Goal: Information Seeking & Learning: Learn about a topic

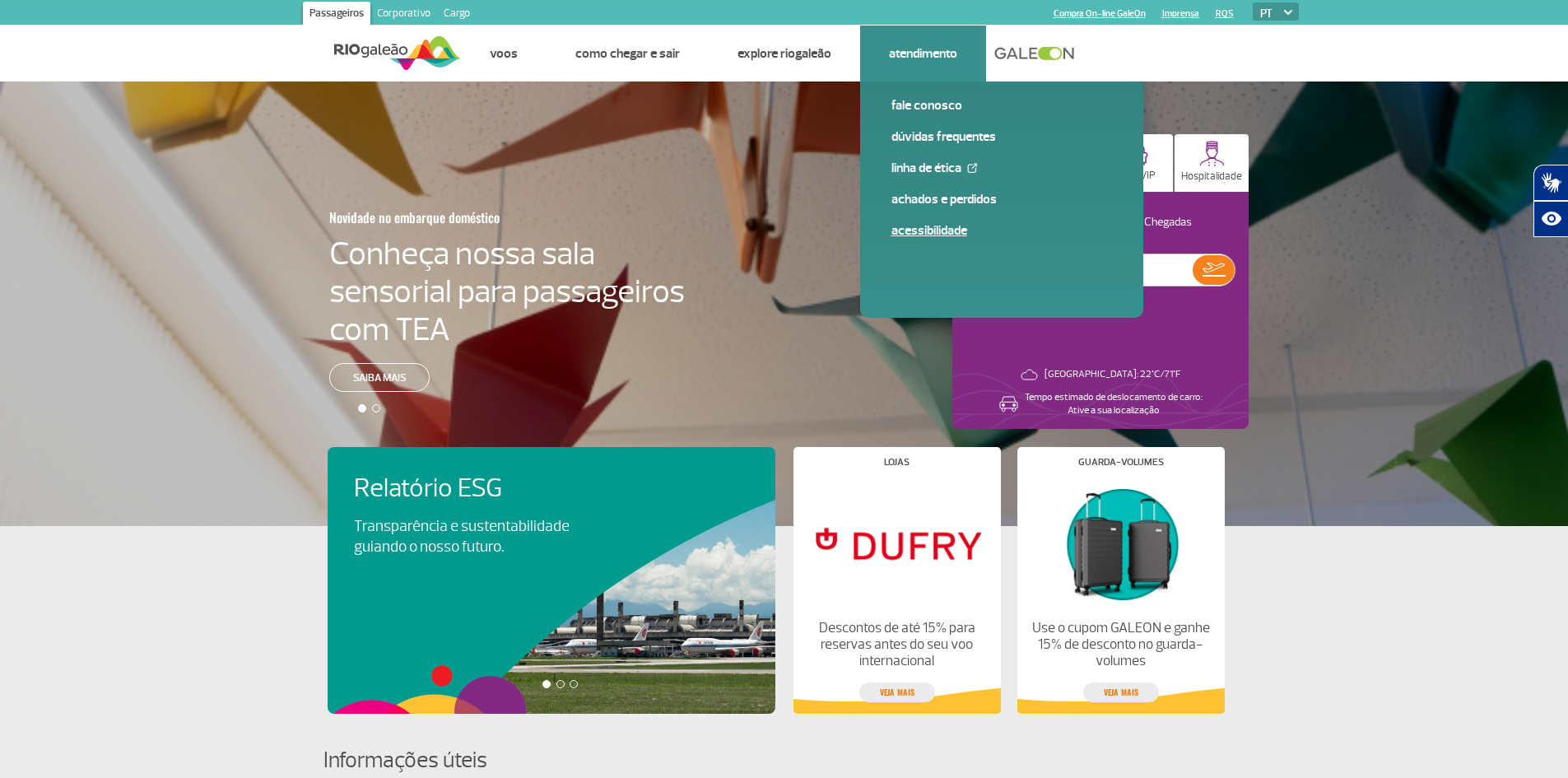
click at [925, 232] on link "Acessibilidade" at bounding box center [1001, 230] width 221 height 18
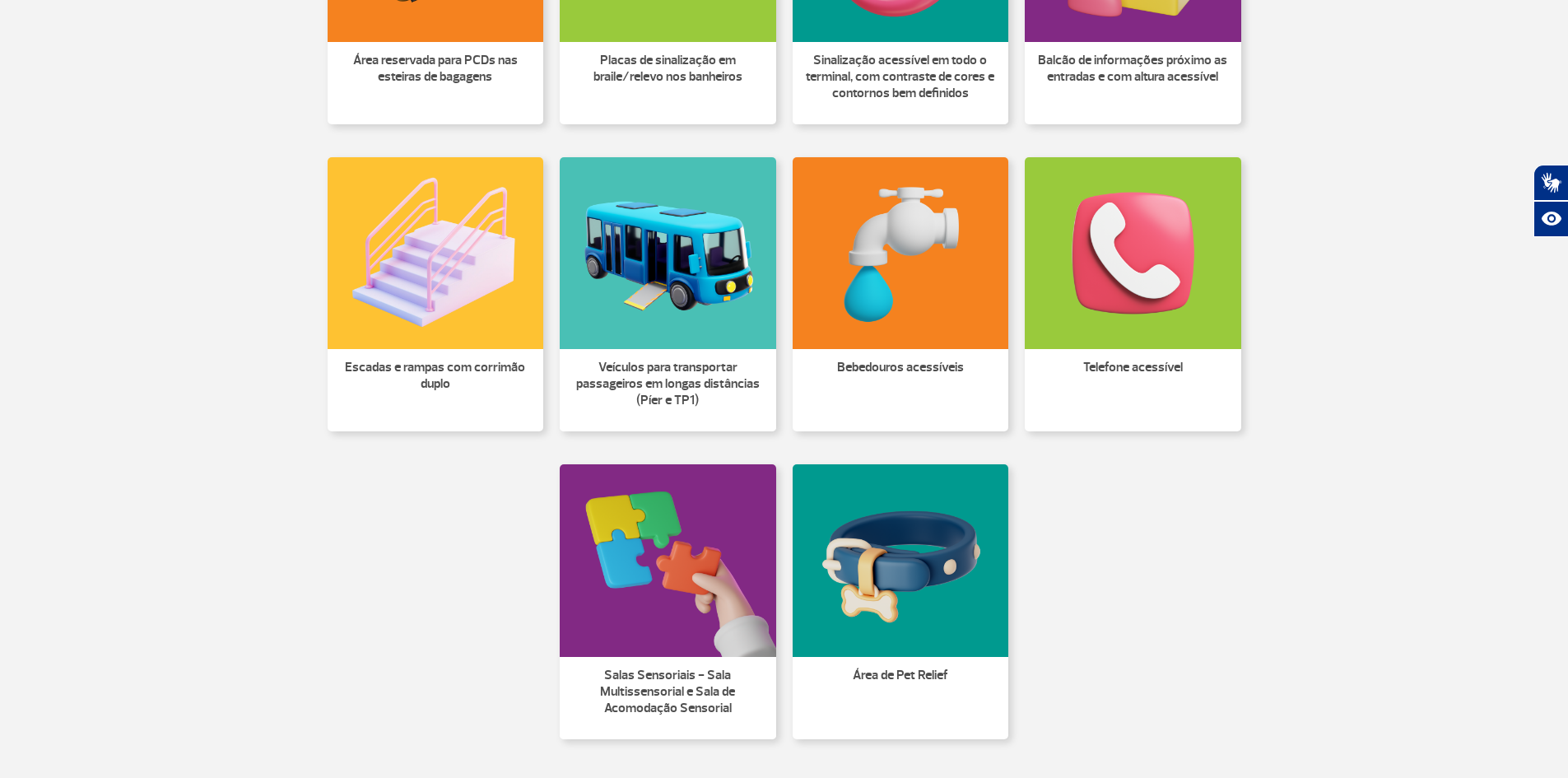
scroll to position [1071, 0]
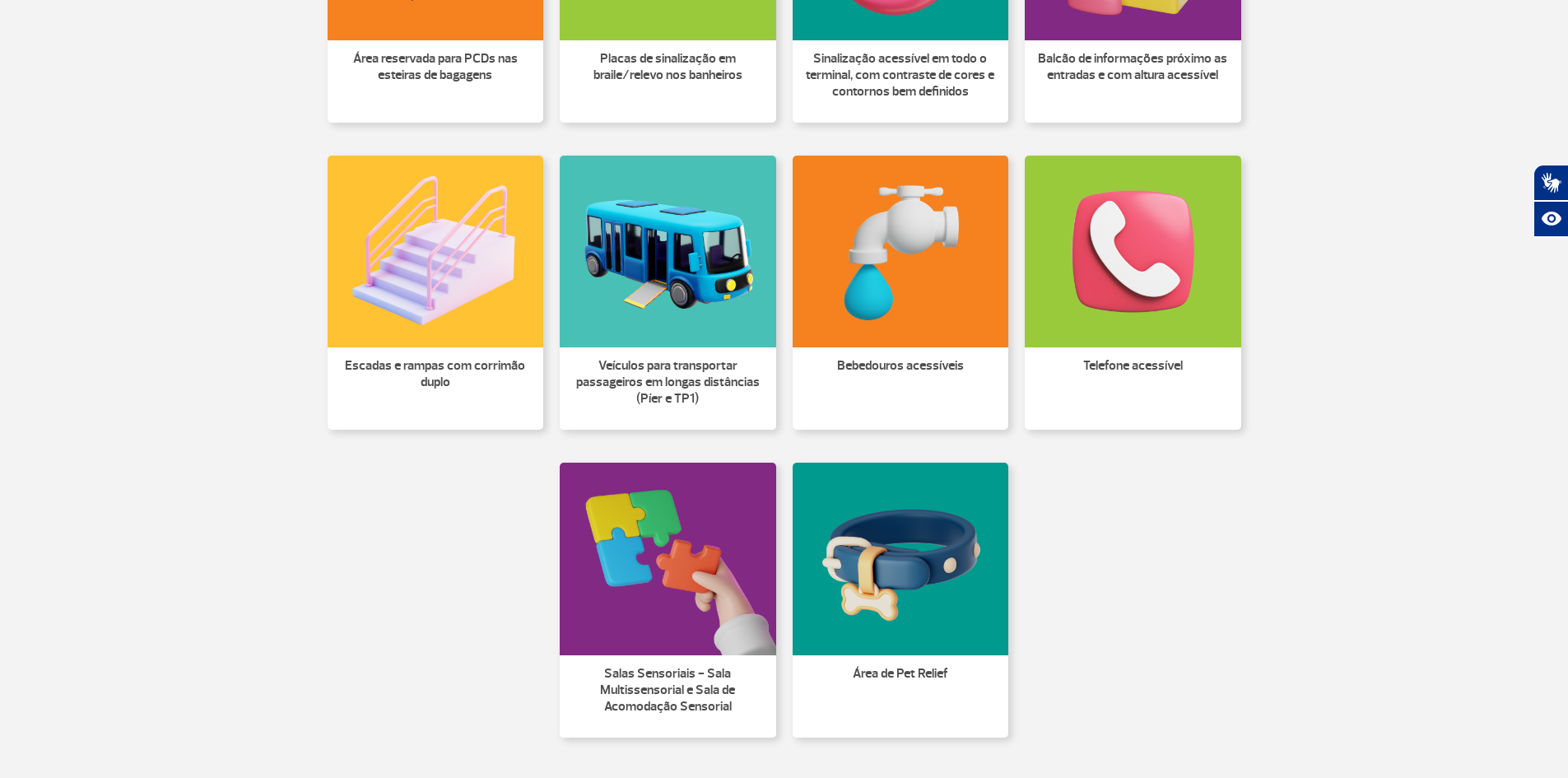
click at [683, 605] on img at bounding box center [668, 559] width 217 height 192
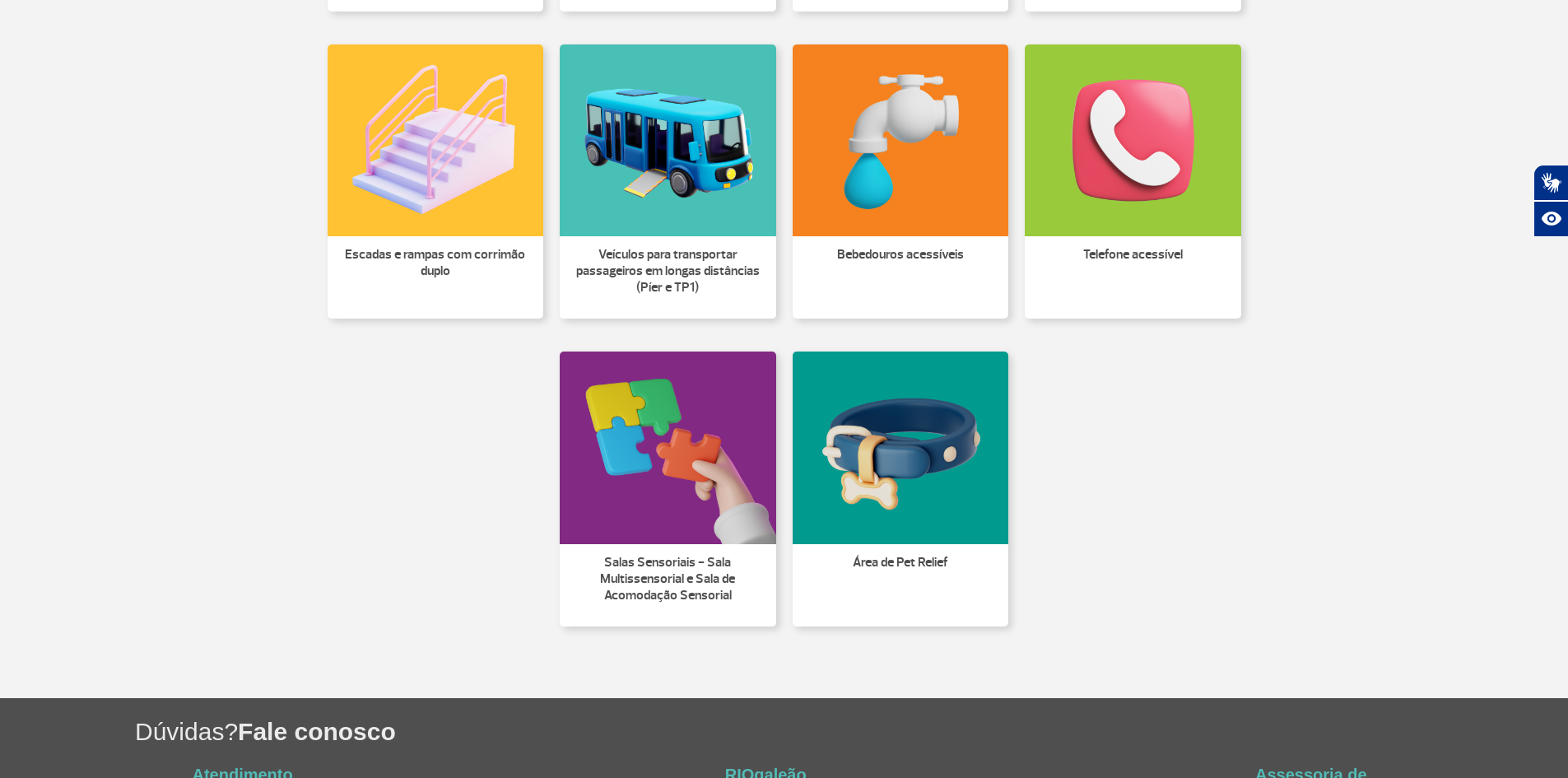
scroll to position [1318, 0]
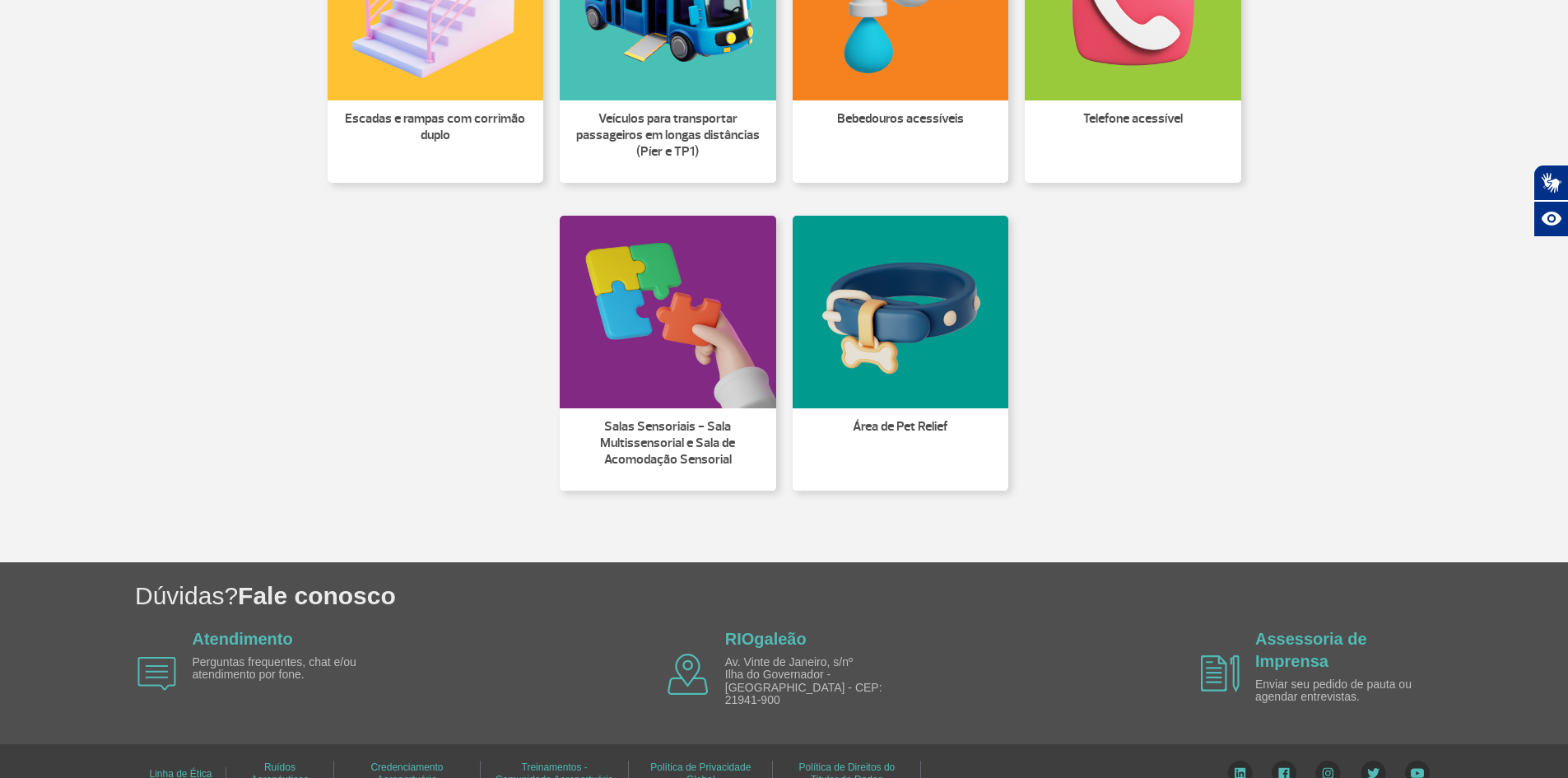
click at [677, 427] on p "Salas Sensoriais - Sala Multissensorial e Sala de Acomodação Sensorial" at bounding box center [669, 442] width 197 height 49
click at [662, 458] on p "Salas Sensoriais - Sala Multissensorial e Sala de Acomodação Sensorial" at bounding box center [669, 442] width 197 height 49
click at [675, 363] on img at bounding box center [668, 312] width 217 height 192
click at [641, 439] on p "Salas Sensoriais - Sala Multissensorial e Sala de Acomodação Sensorial" at bounding box center [669, 442] width 197 height 49
click at [693, 378] on img at bounding box center [668, 312] width 217 height 192
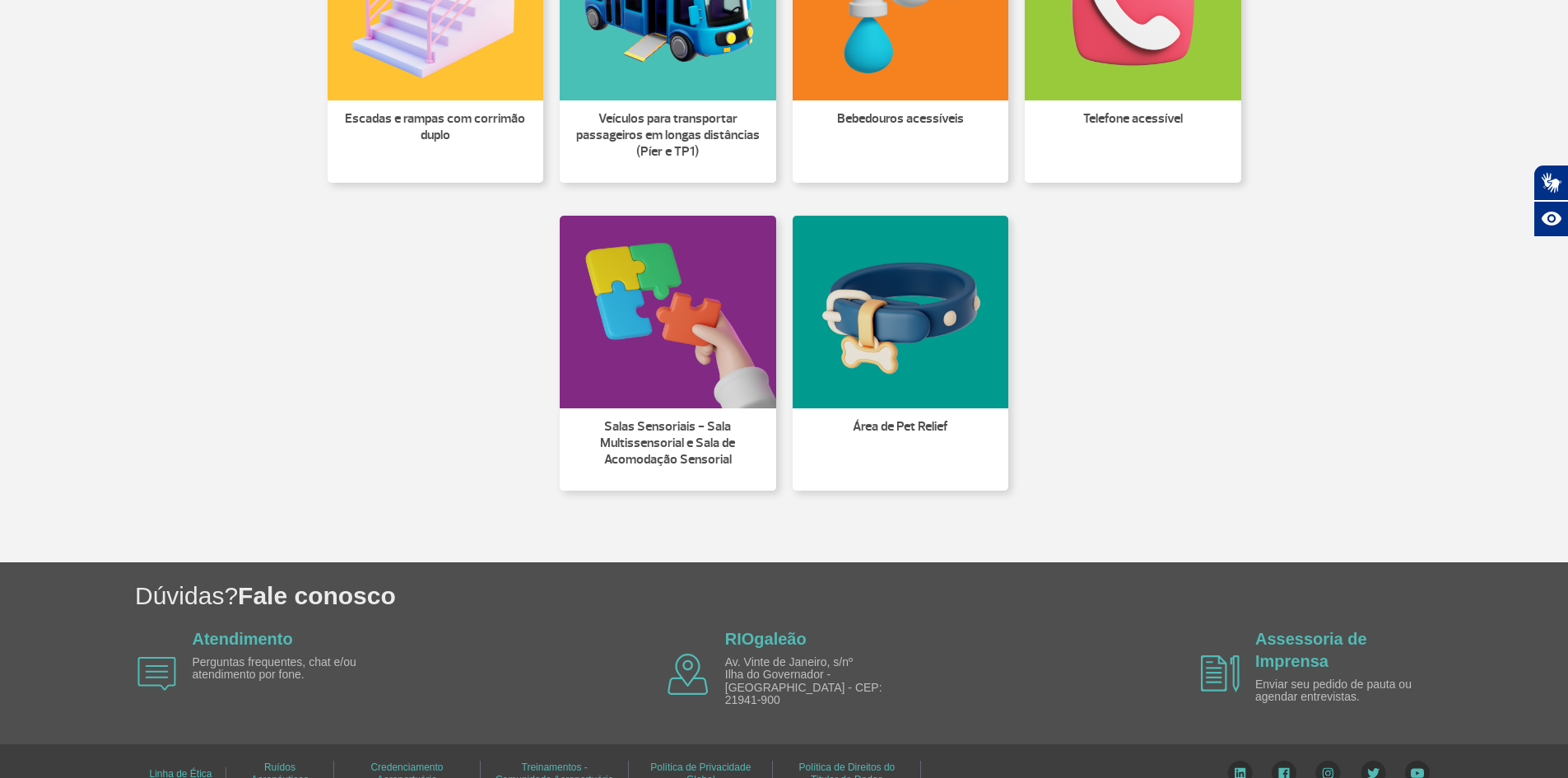
click at [693, 367] on img at bounding box center [668, 312] width 217 height 192
click at [678, 429] on p "Salas Sensoriais - Sala Multissensorial e Sala de Acomodação Sensorial" at bounding box center [669, 442] width 197 height 49
click at [677, 442] on p "Salas Sensoriais - Sala Multissensorial e Sala de Acomodação Sensorial" at bounding box center [669, 442] width 197 height 49
click at [677, 444] on p "Salas Sensoriais - Sala Multissensorial e Sala de Acomodação Sensorial" at bounding box center [669, 442] width 197 height 49
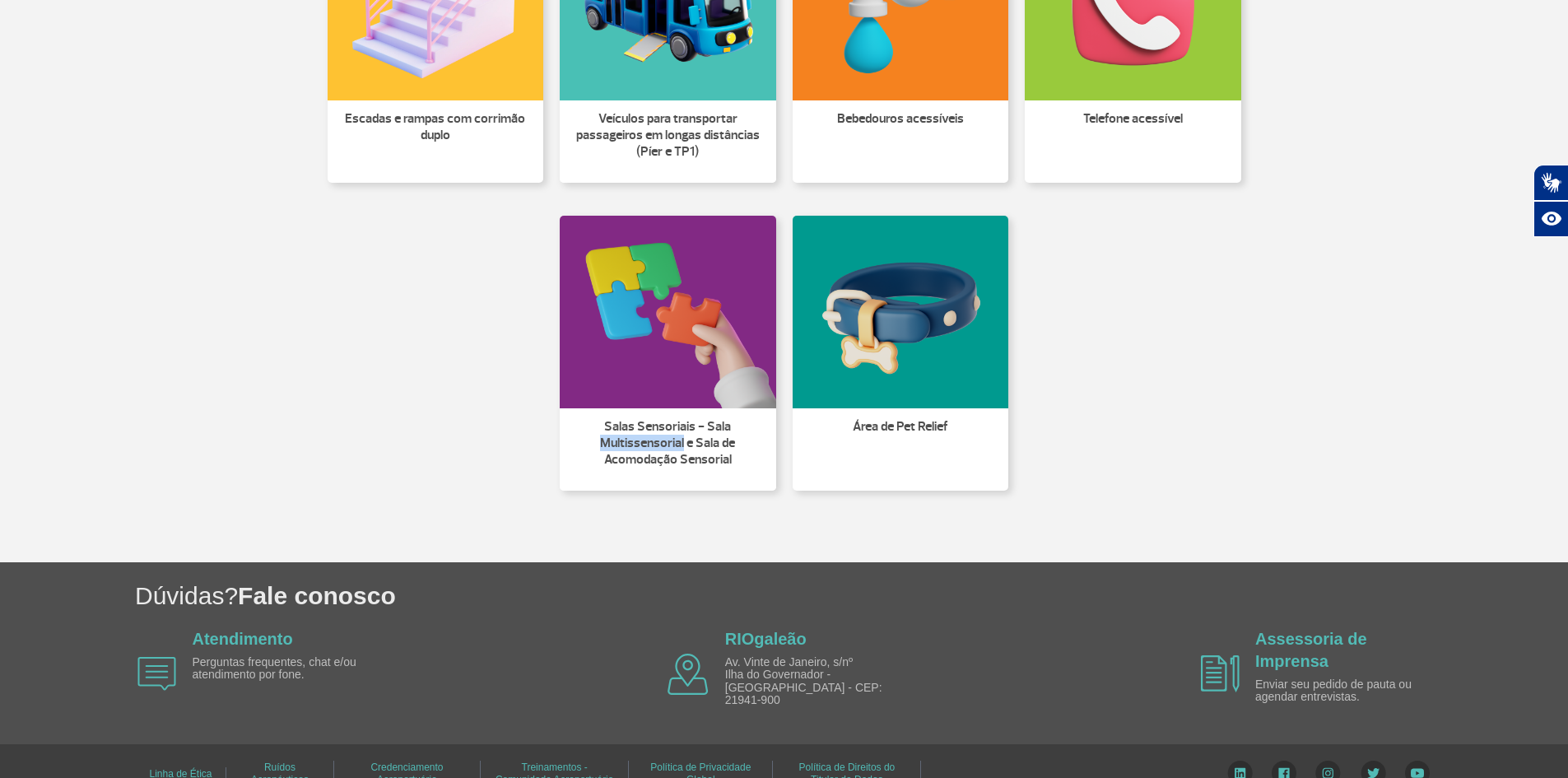
click at [675, 446] on p "Salas Sensoriais - Sala Multissensorial e Sala de Acomodação Sensorial" at bounding box center [669, 442] width 197 height 49
click at [660, 457] on p "Salas Sensoriais - Sala Multissensorial e Sala de Acomodação Sensorial" at bounding box center [669, 442] width 197 height 49
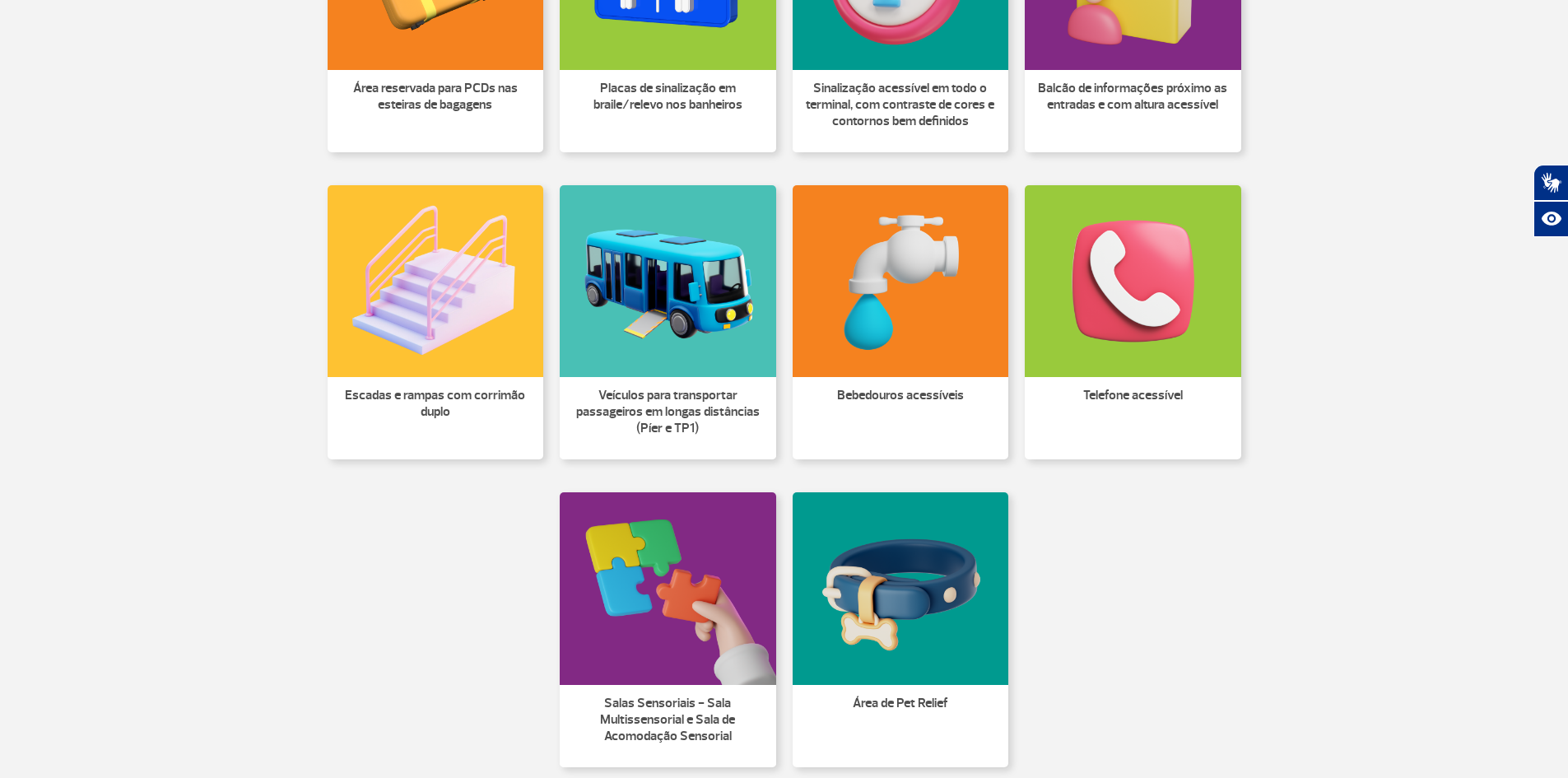
scroll to position [1071, 0]
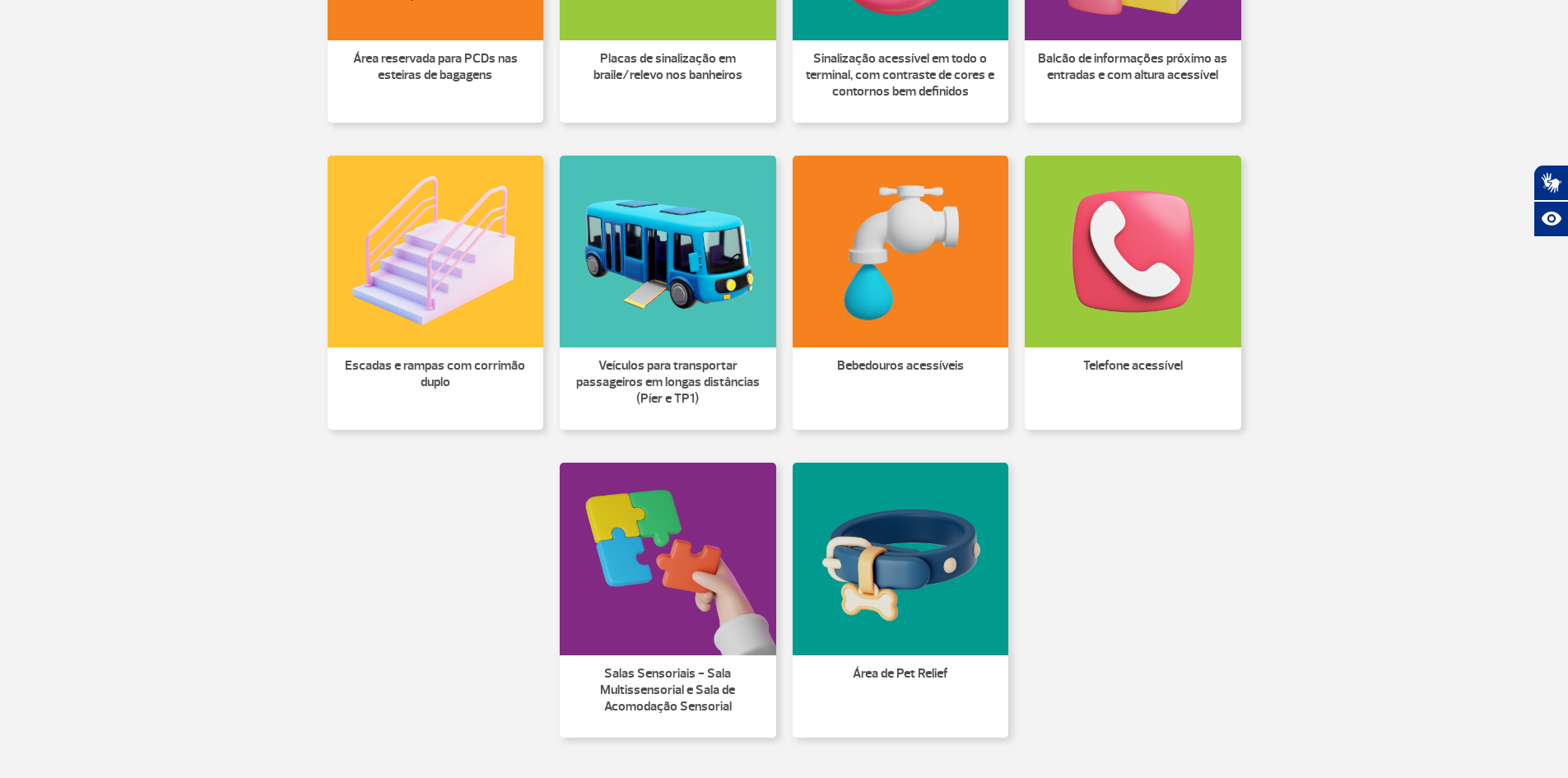
click at [899, 334] on img at bounding box center [901, 252] width 217 height 192
click at [670, 309] on img at bounding box center [668, 252] width 217 height 192
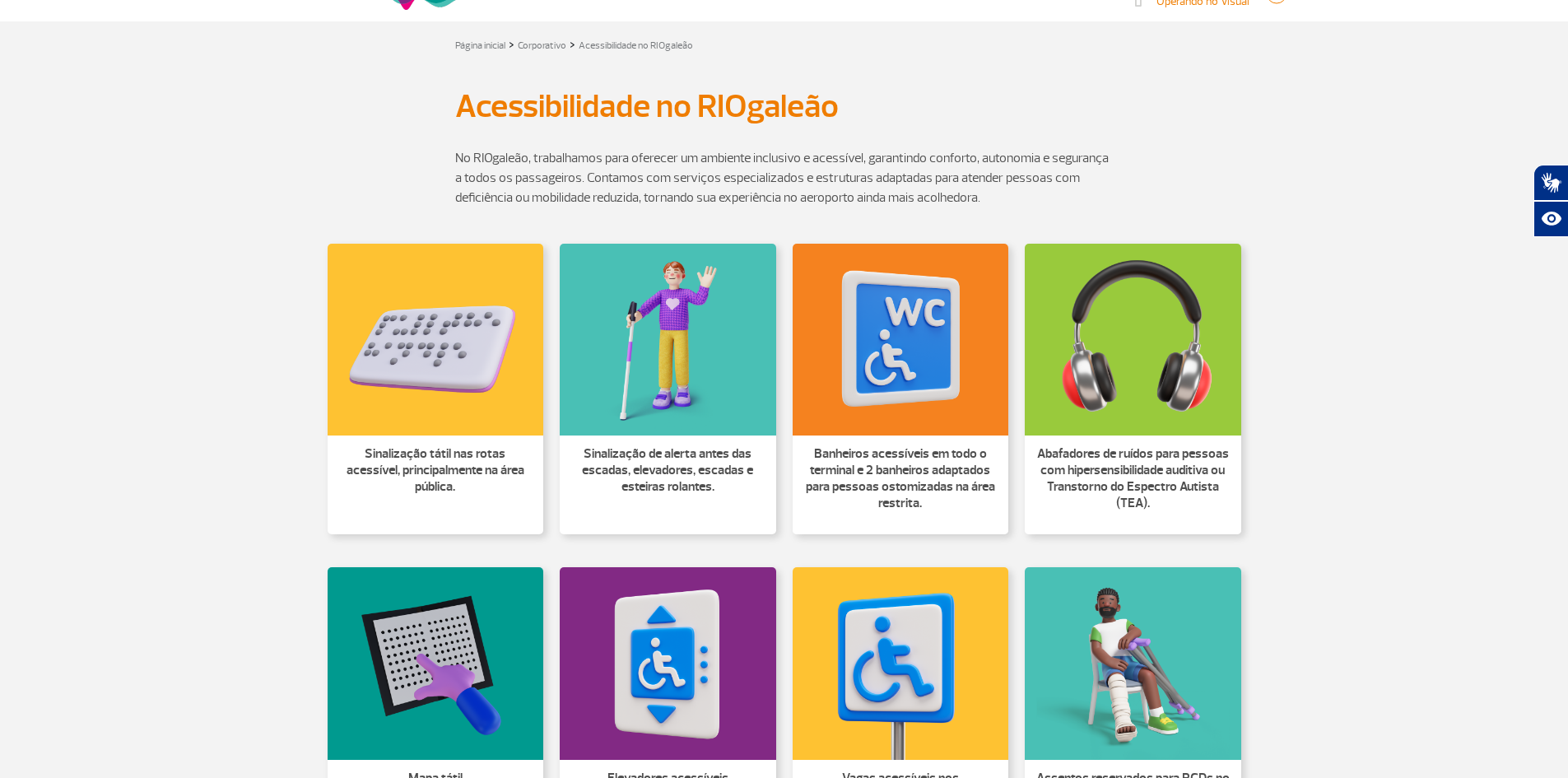
scroll to position [0, 0]
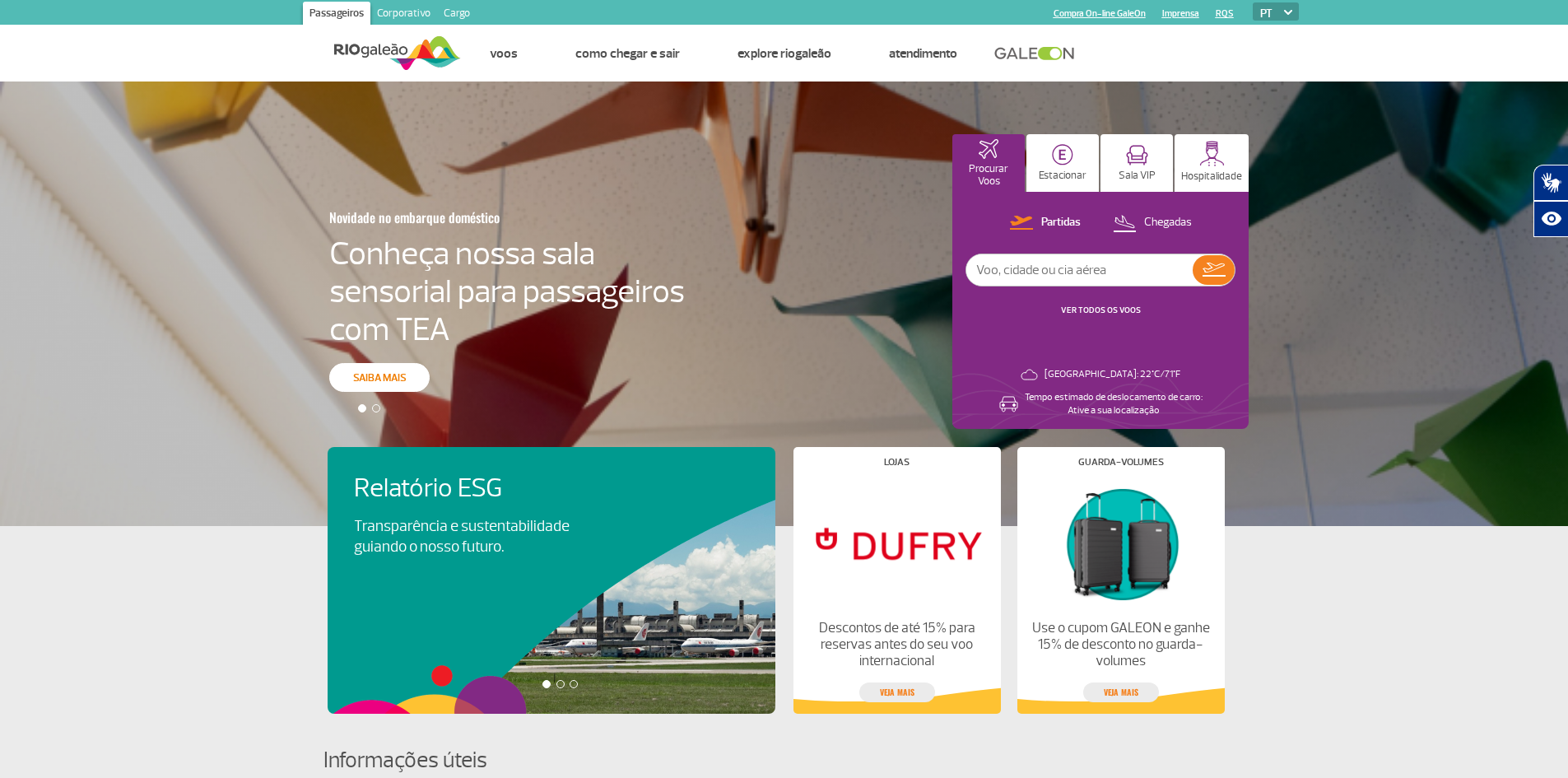
click at [396, 374] on div "Novidade no embarque doméstico Conheça nossa sala sensorial para passageiros co…" at bounding box center [784, 304] width 1568 height 445
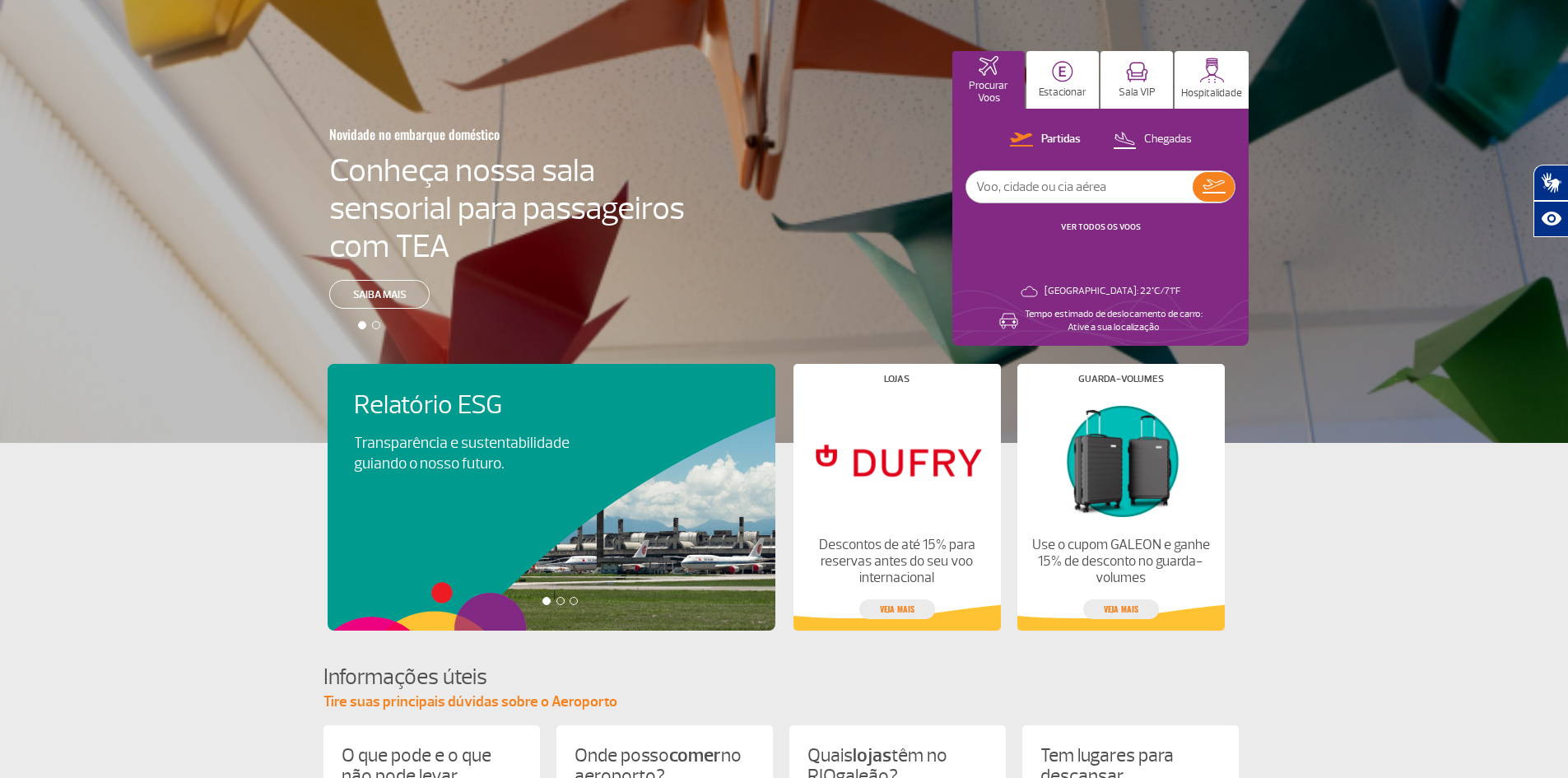
scroll to position [82, 0]
click at [386, 291] on div "Novidade no embarque doméstico Conheça nossa sala sensorial para passageiros co…" at bounding box center [784, 221] width 1568 height 445
click at [400, 231] on h4 "Conheça nossa sala sensorial para passageiros com TEA" at bounding box center [507, 209] width 355 height 114
click at [401, 228] on h4 "Conheça nossa sala sensorial para passageiros com TEA" at bounding box center [507, 209] width 355 height 114
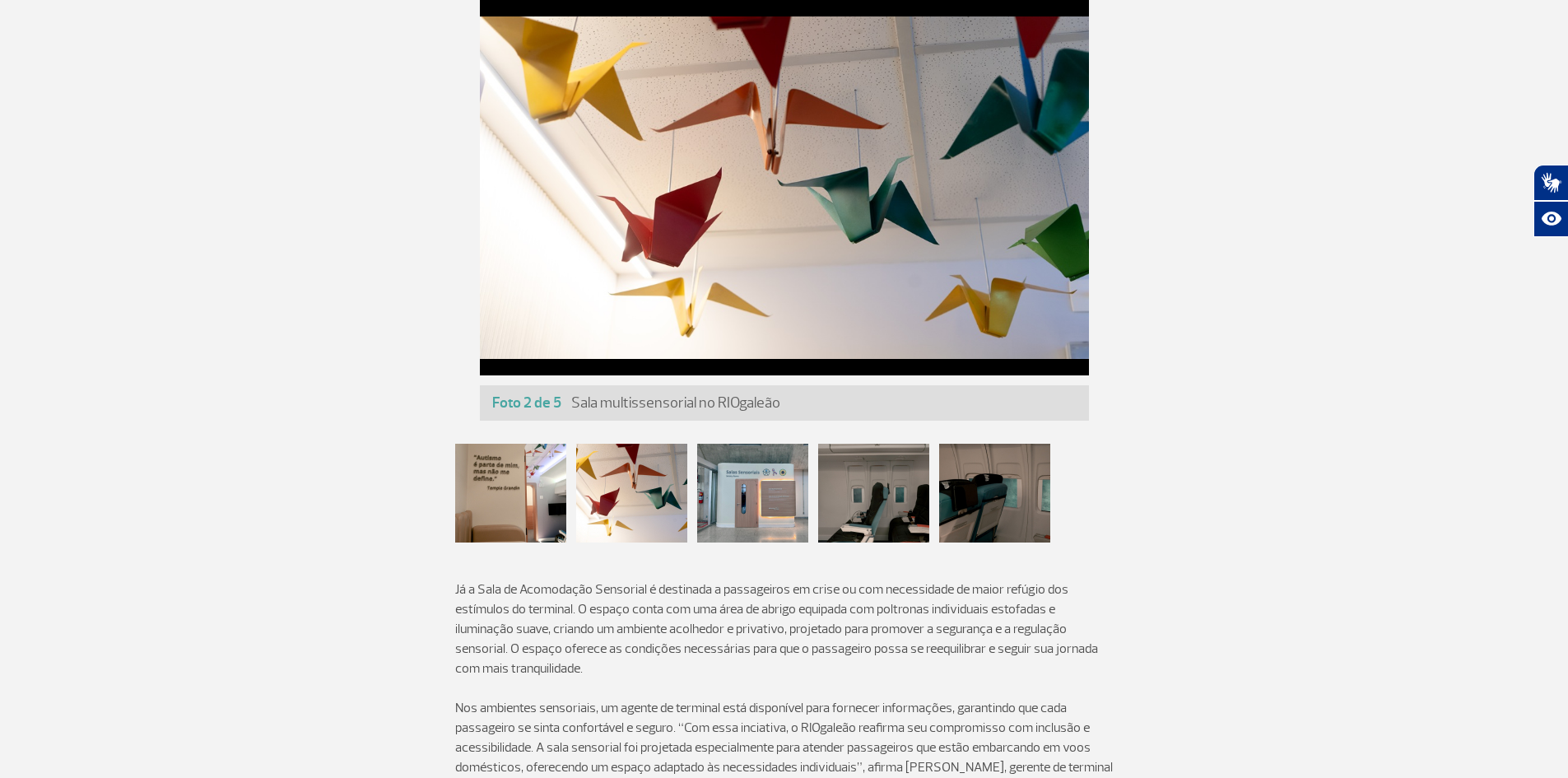
scroll to position [824, 0]
